Goal: Transaction & Acquisition: Purchase product/service

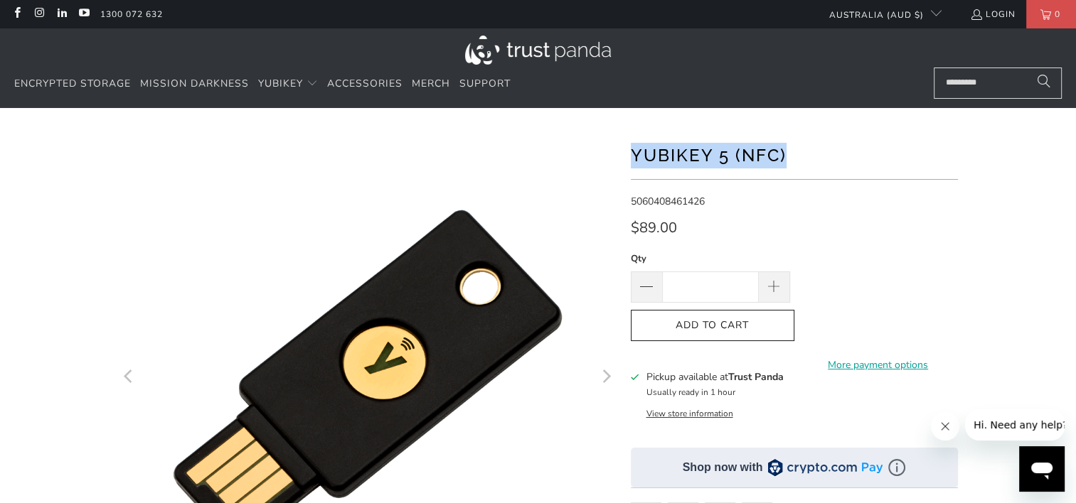
drag, startPoint x: 776, startPoint y: 154, endPoint x: 633, endPoint y: 159, distance: 143.0
click at [633, 159] on h1 "YubiKey 5 (NFC)" at bounding box center [794, 154] width 327 height 28
drag, startPoint x: 633, startPoint y: 159, endPoint x: 663, endPoint y: 208, distance: 56.8
click at [663, 208] on span "5060408461426" at bounding box center [668, 202] width 74 height 14
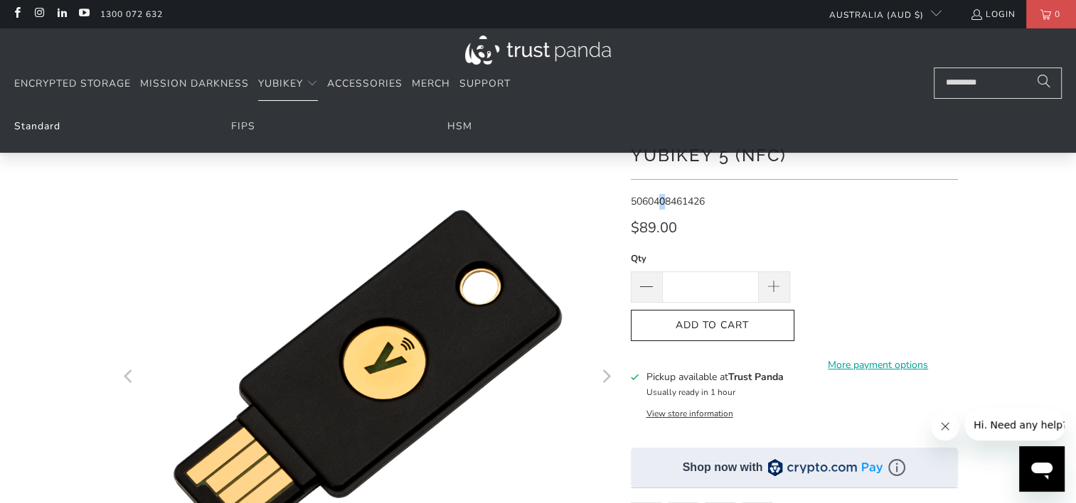
click at [38, 125] on link "Standard" at bounding box center [37, 126] width 46 height 14
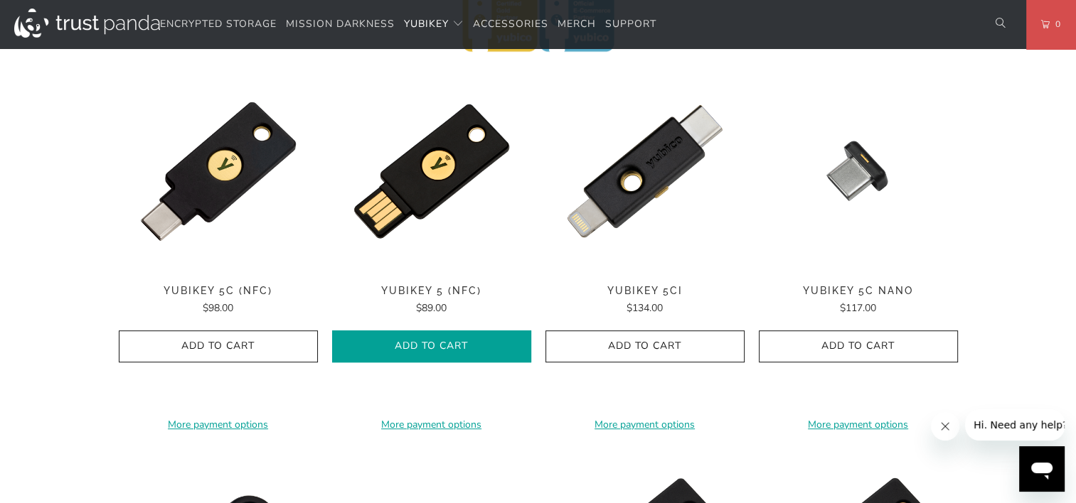
scroll to position [709, 0]
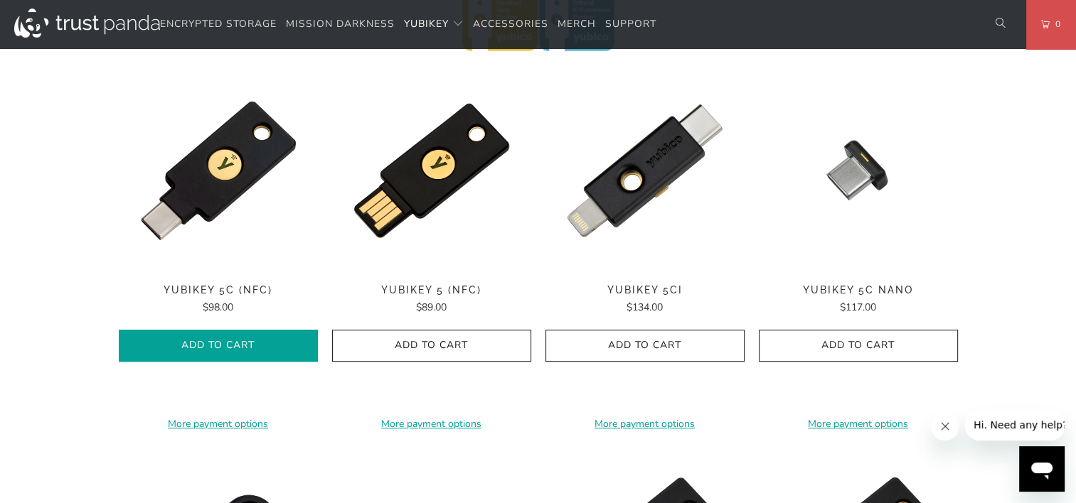
click at [230, 349] on span "Add to Cart" at bounding box center [218, 346] width 169 height 12
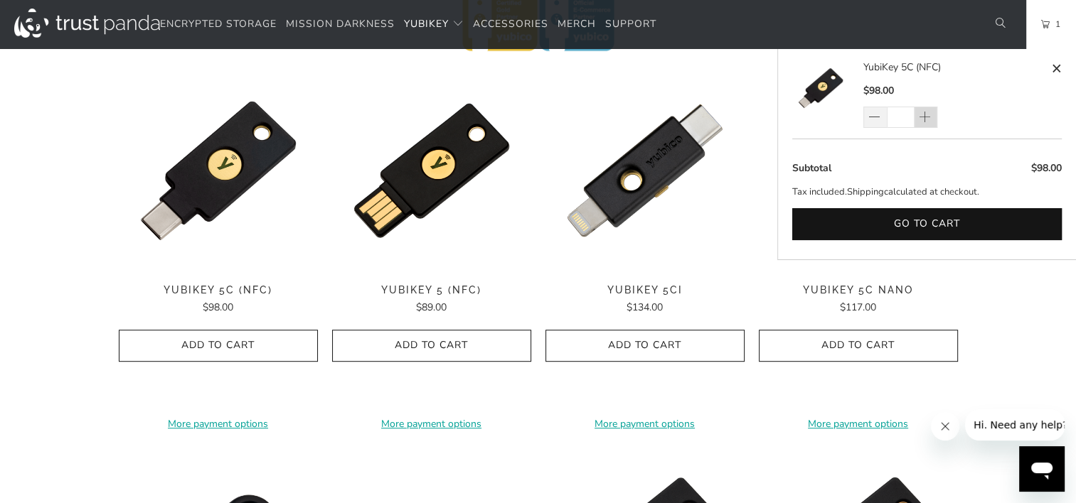
click at [929, 119] on span at bounding box center [924, 118] width 14 height 14
type input "*"
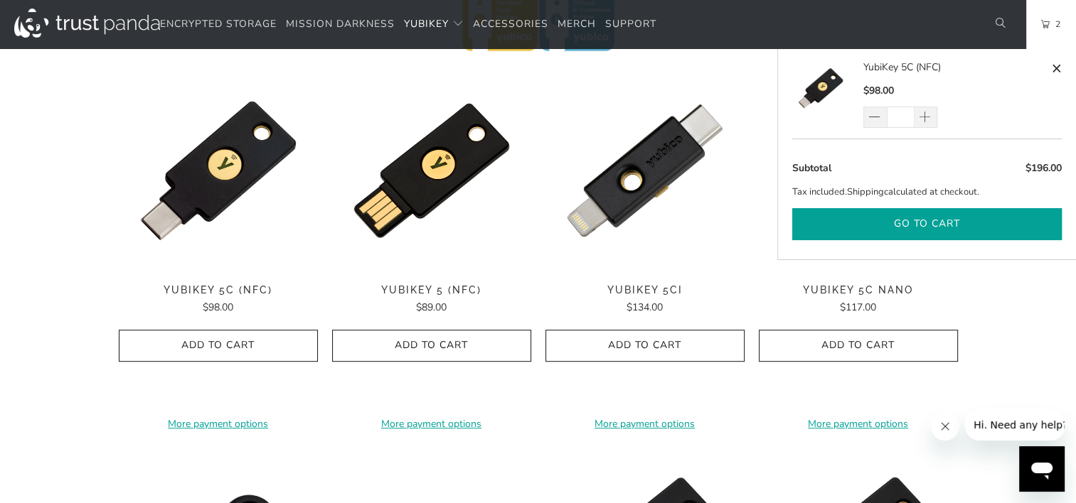
click at [928, 232] on button "Go to cart" at bounding box center [926, 224] width 269 height 32
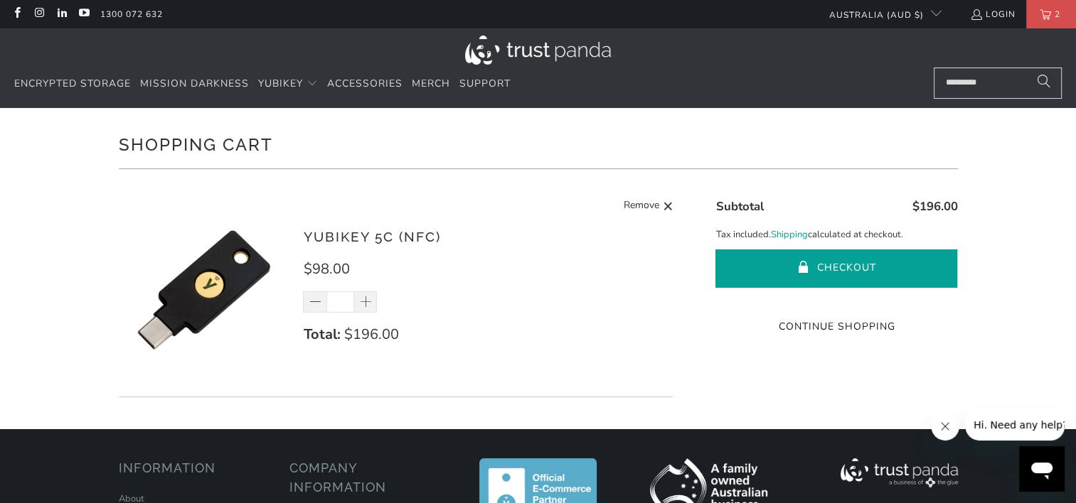
click at [840, 262] on button "Checkout" at bounding box center [836, 269] width 242 height 38
